Goal: Find specific page/section: Find specific page/section

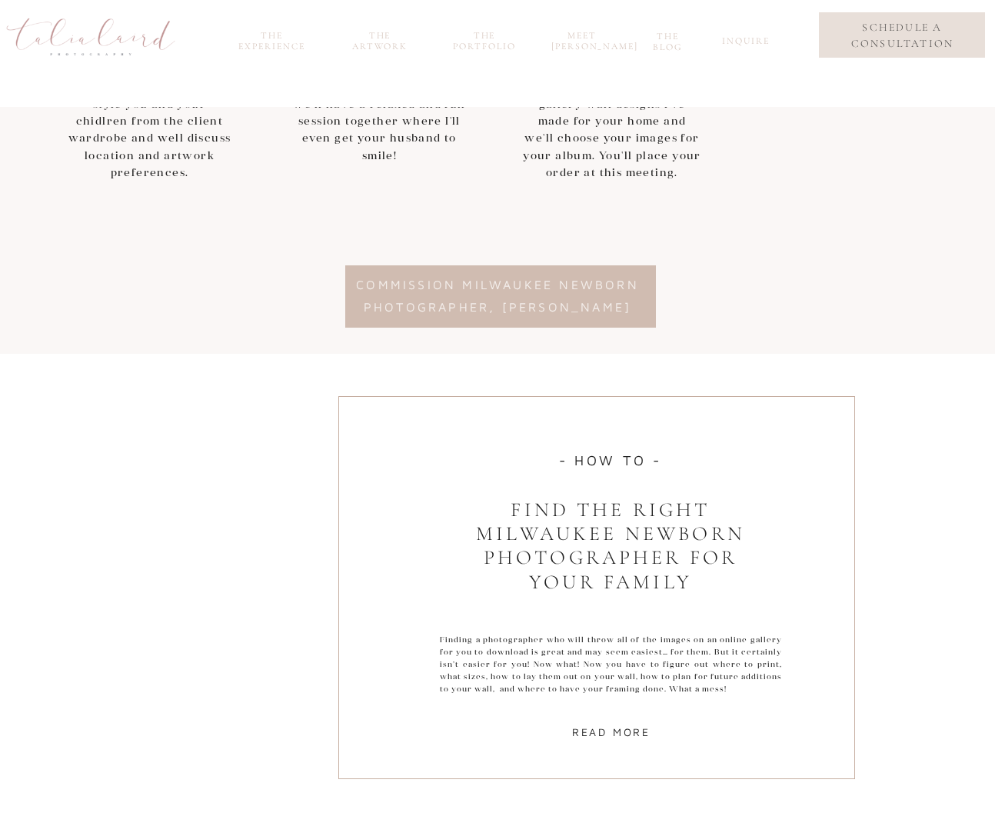
scroll to position [4612, 0]
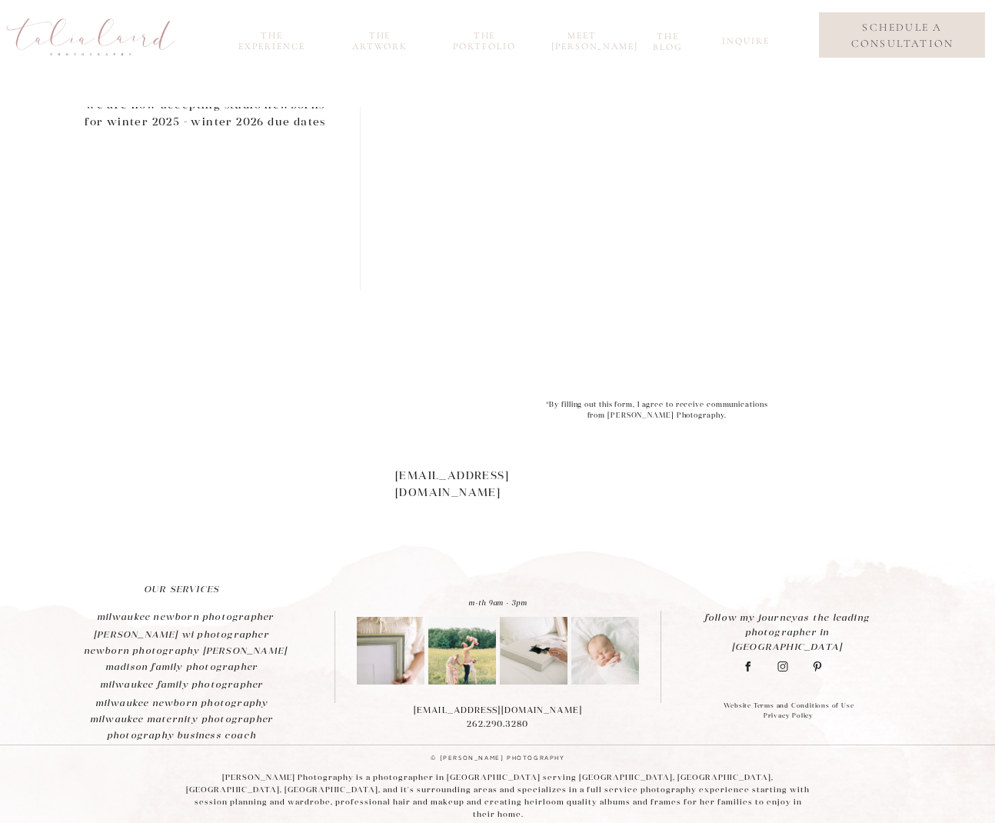
scroll to position [740, 0]
